Goal: Find specific page/section: Find specific page/section

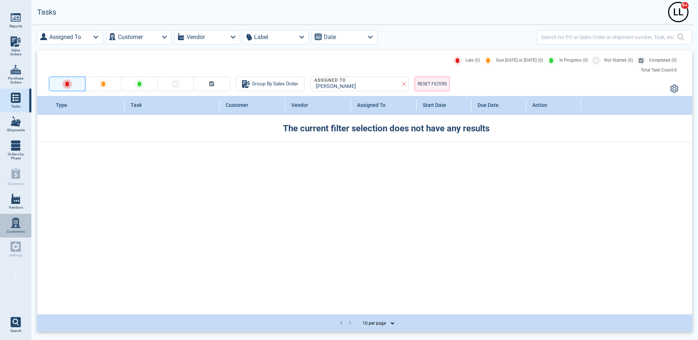
click at [14, 223] on img at bounding box center [16, 223] width 10 height 10
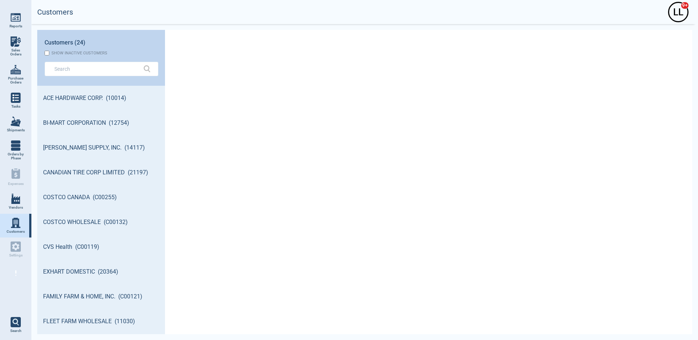
scroll to position [246, 126]
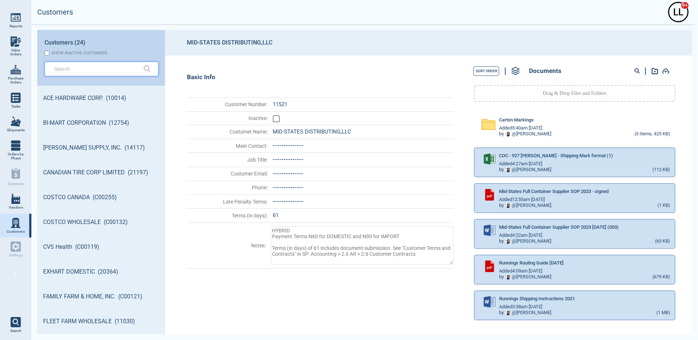
click at [109, 69] on input "text" at bounding box center [95, 68] width 83 height 11
type textarea "x"
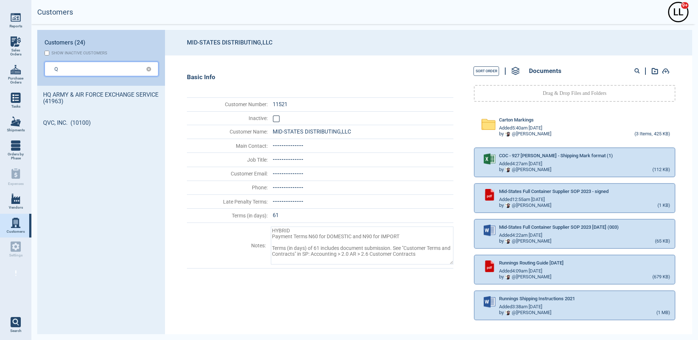
type input "Q"
type textarea "x"
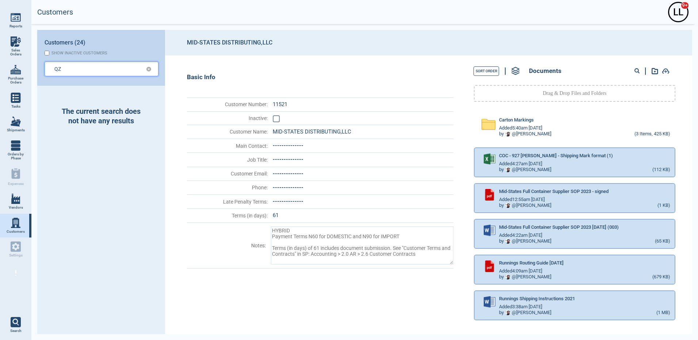
type input "QZ"
type textarea "x"
type input "QZX"
type textarea "x"
type input "QZXC"
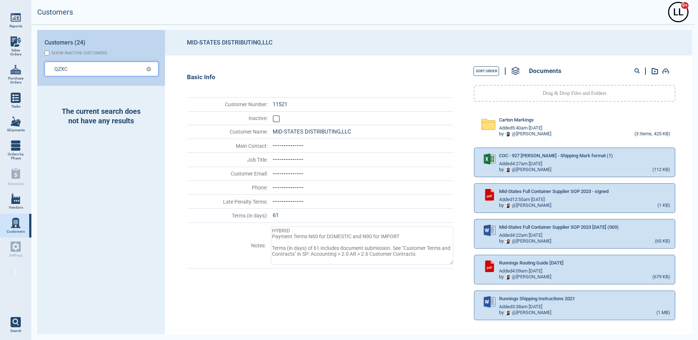
type textarea "x"
type input "QZX"
type textarea "x"
type input "QZXQ"
type textarea "x"
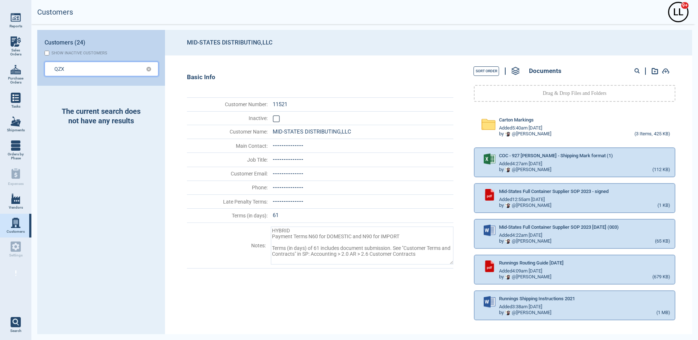
type input "QZX"
type textarea "x"
type input "QZ"
type textarea "x"
type input "QZQ"
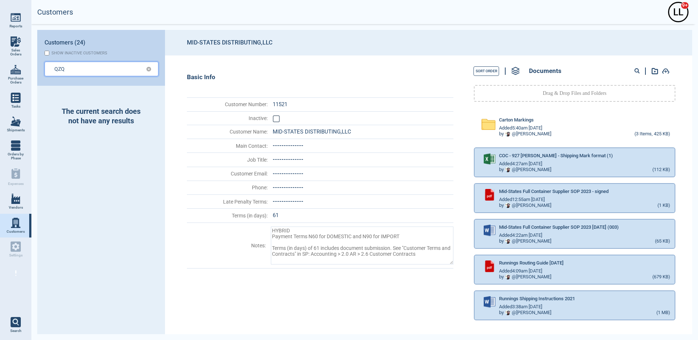
type textarea "x"
type input "QZQX"
type textarea "x"
type input "QZQX\"
type textarea "x"
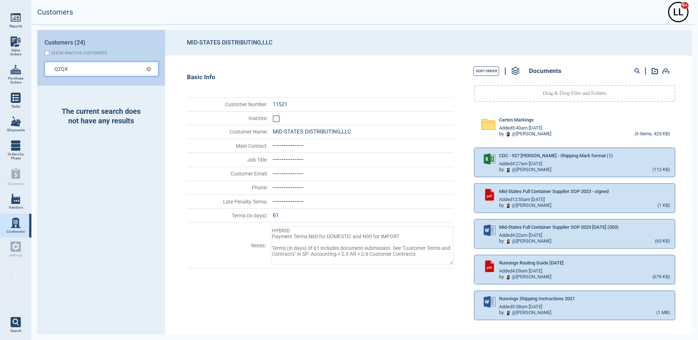
type input "QZQX"
click at [22, 200] on link "Vendors" at bounding box center [15, 202] width 31 height 24
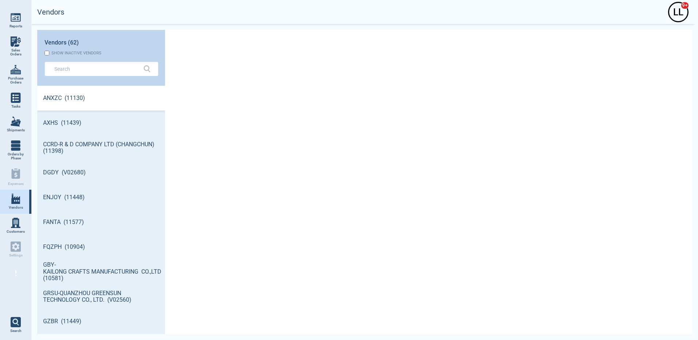
scroll to position [3, 3]
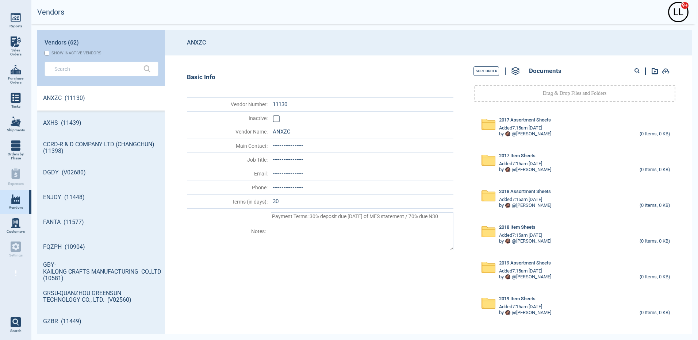
click at [98, 75] on div at bounding box center [96, 69] width 95 height 15
type textarea "x"
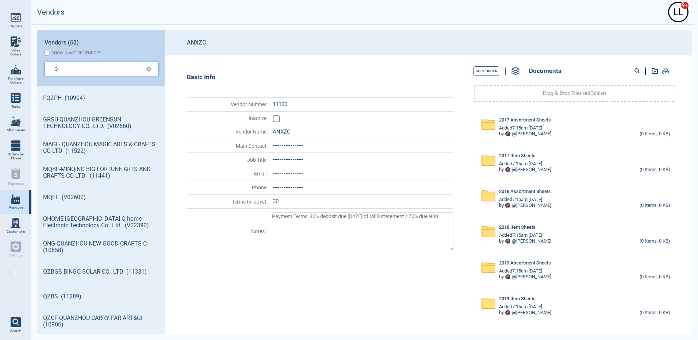
type input "Q"
type textarea "x"
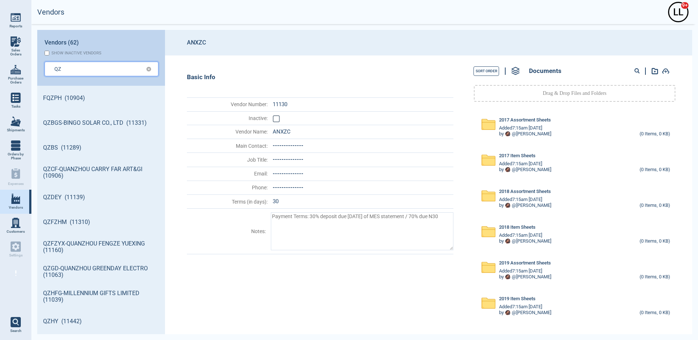
type input "QZ"
type textarea "x"
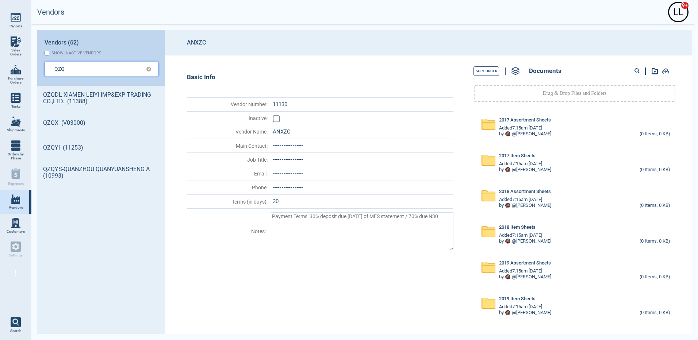
type input "QZQ"
type textarea "x"
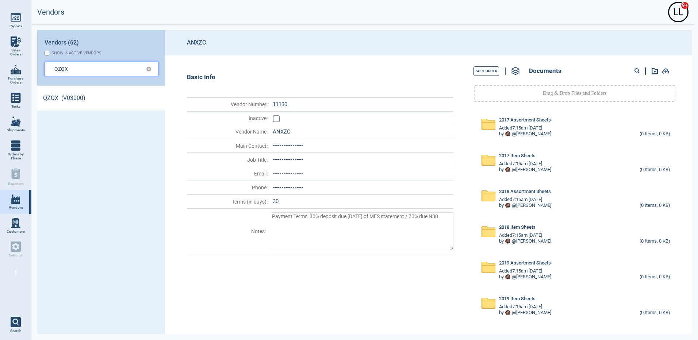
type input "QZQX"
click at [58, 96] on link "QZQX (V03000)" at bounding box center [101, 98] width 128 height 25
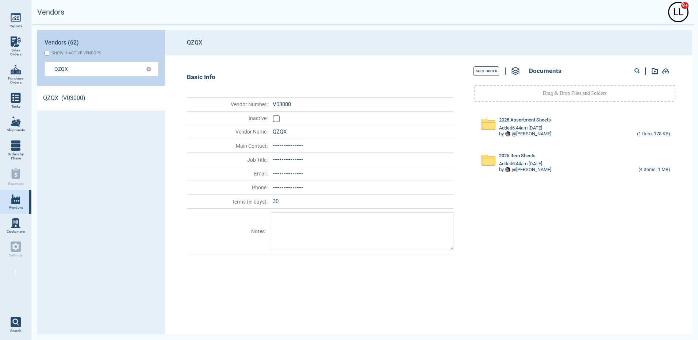
click at [633, 69] on div at bounding box center [639, 70] width 13 height 9
click at [637, 69] on circle at bounding box center [637, 71] width 4 height 4
click at [613, 69] on input at bounding box center [609, 70] width 72 height 9
paste input "83146"
type input "83146"
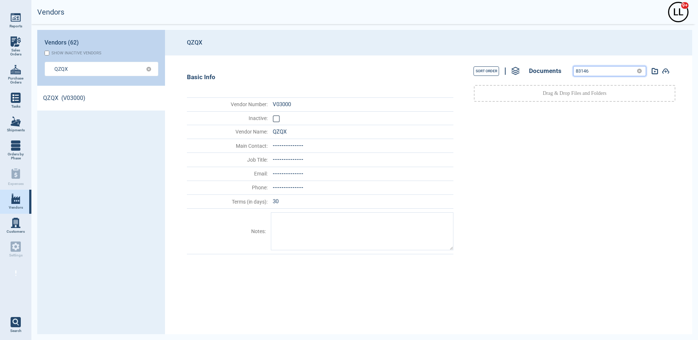
click at [598, 68] on input "83146" at bounding box center [603, 70] width 60 height 9
